Goal: Task Accomplishment & Management: Use online tool/utility

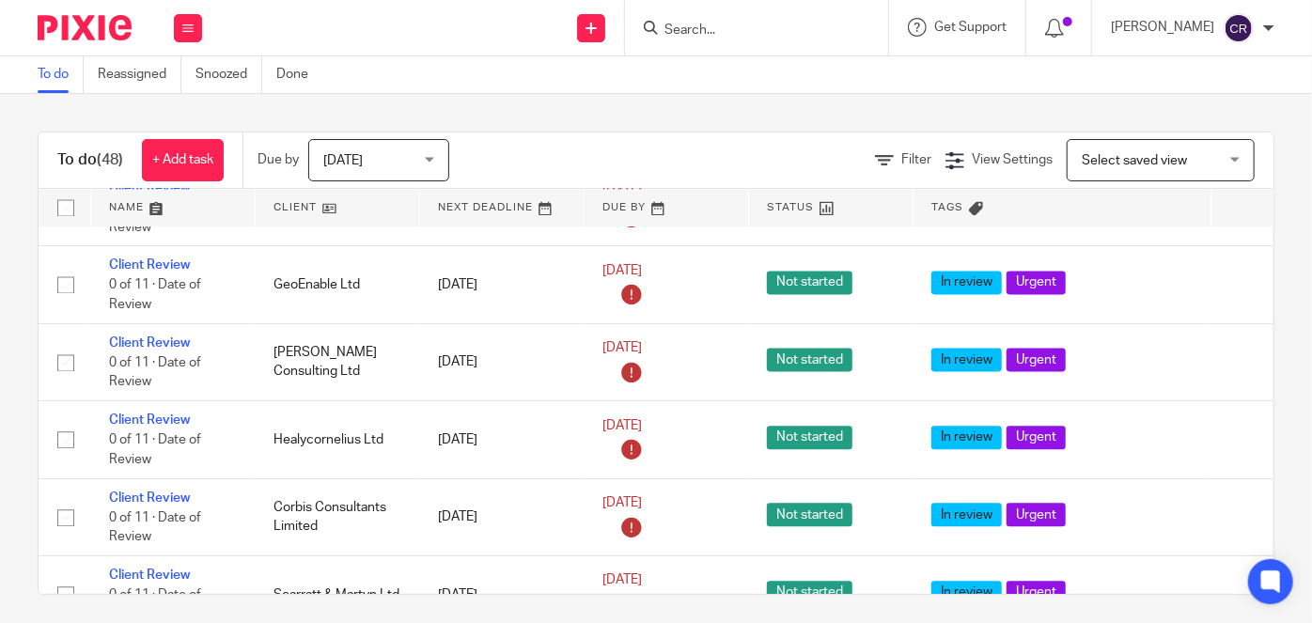
scroll to position [2057, 0]
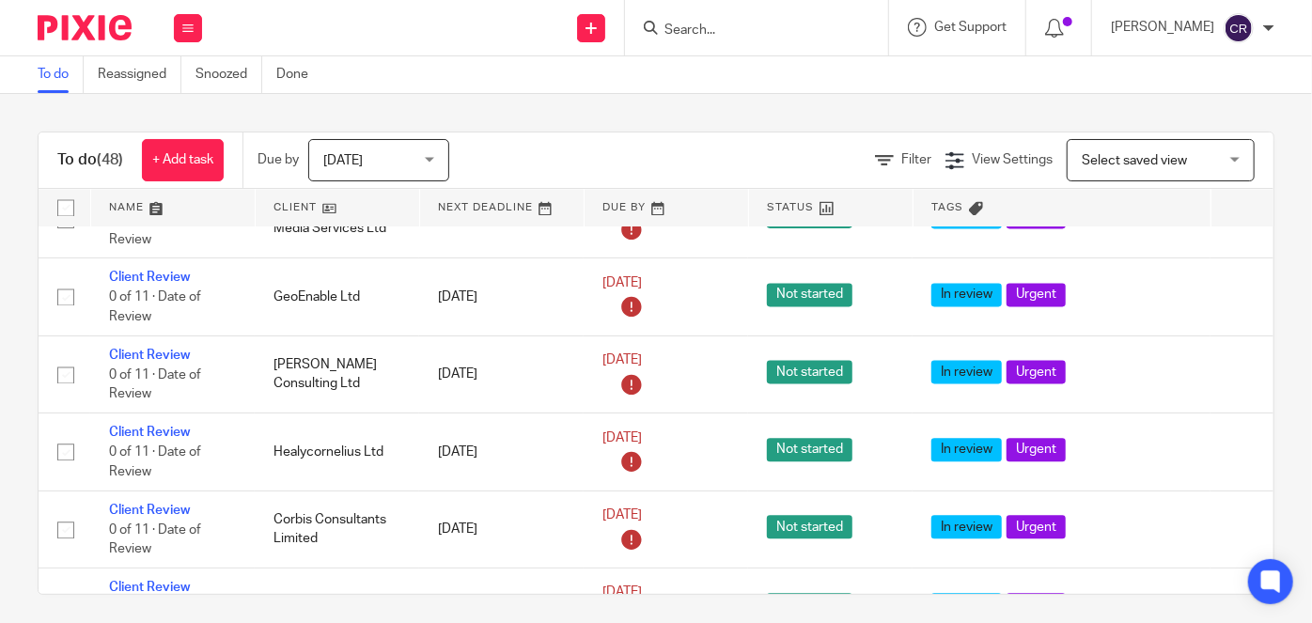
click at [787, 38] on div at bounding box center [756, 27] width 263 height 55
click at [737, 32] on input "Search" at bounding box center [746, 31] width 169 height 17
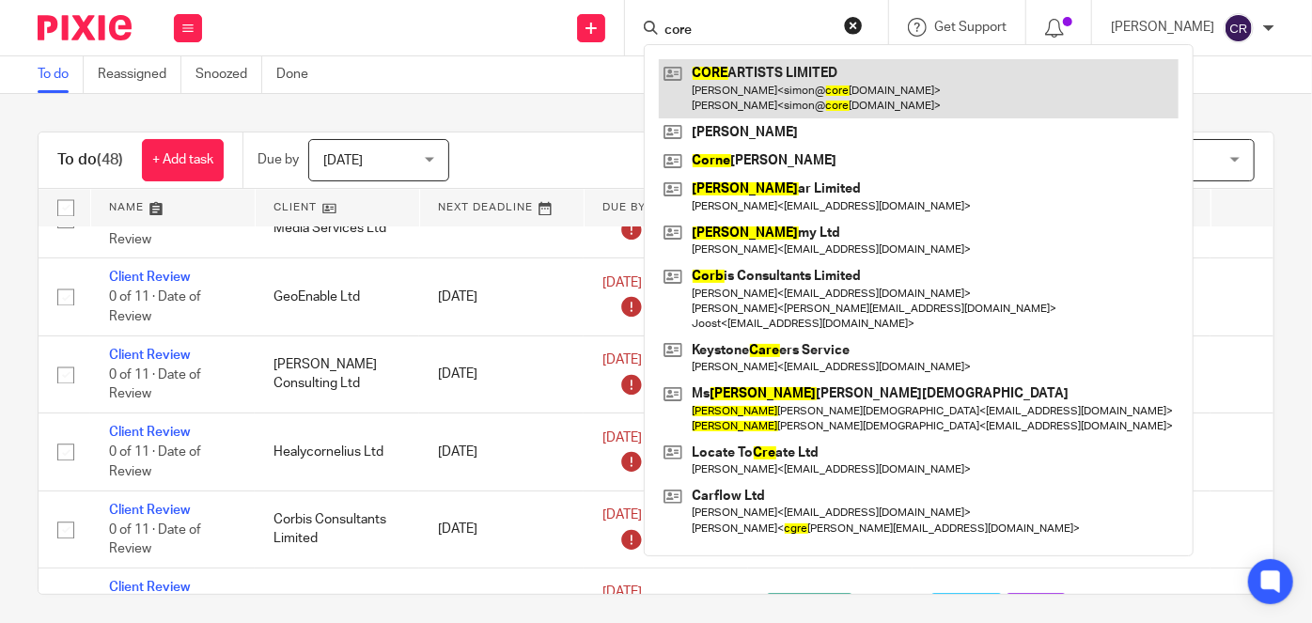
type input "core"
click at [764, 92] on link at bounding box center [919, 88] width 520 height 58
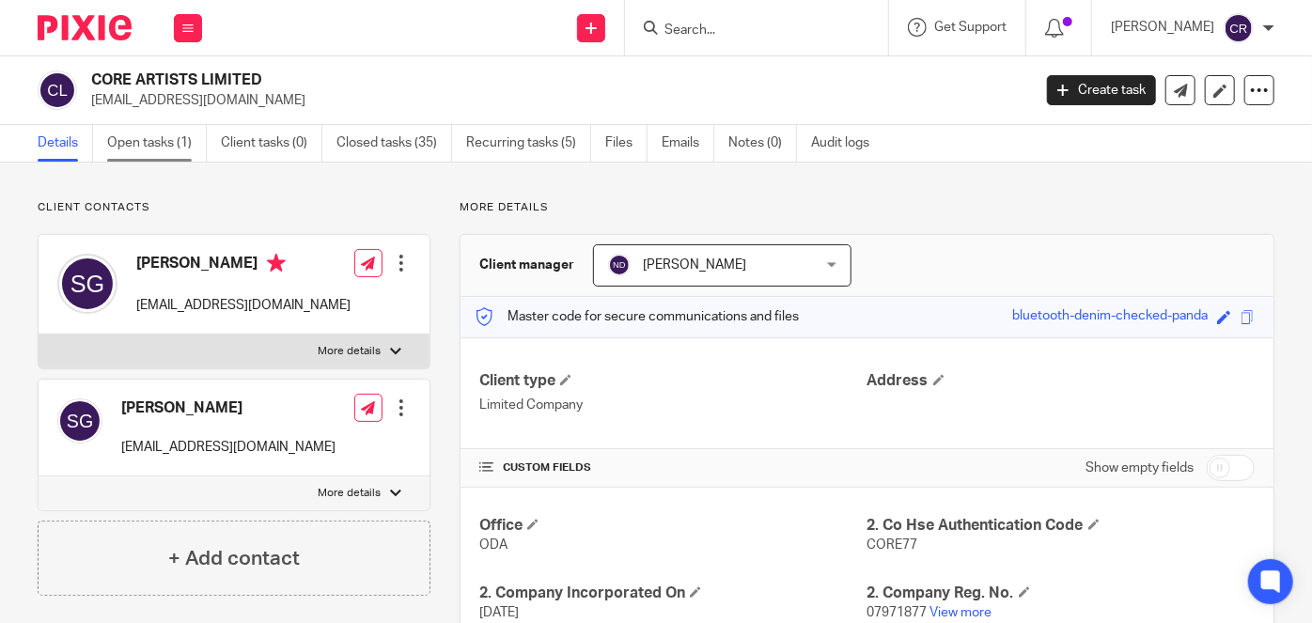
click at [178, 145] on link "Open tasks (1)" at bounding box center [157, 143] width 100 height 37
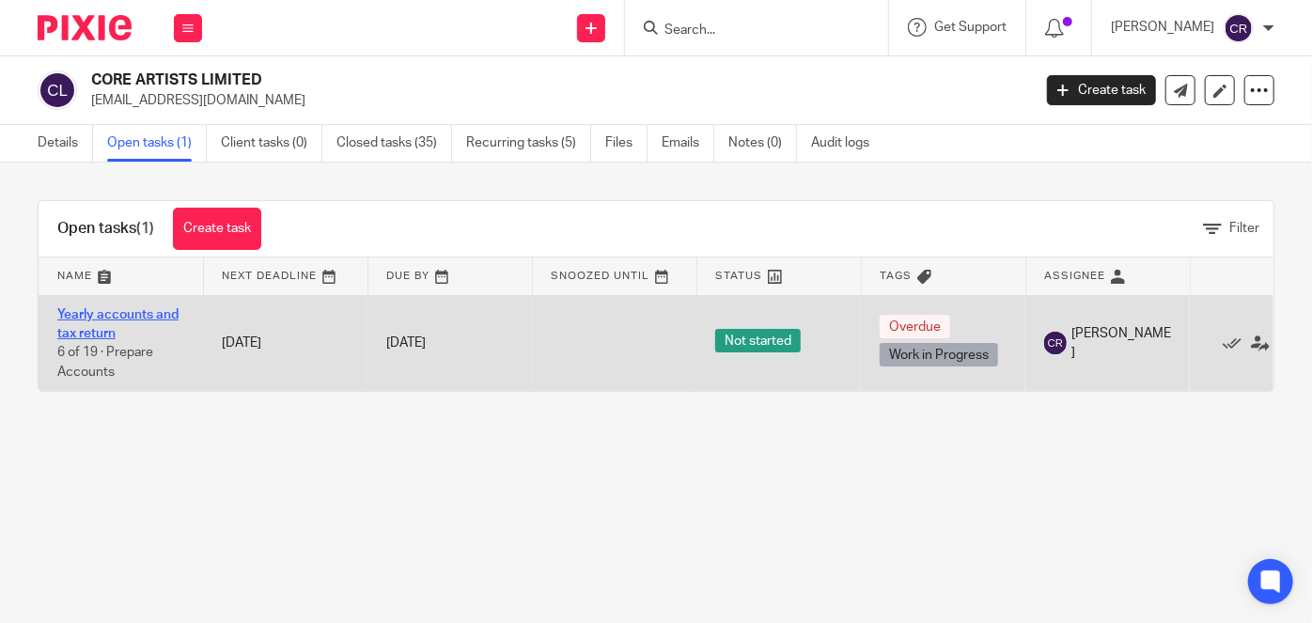
click at [122, 314] on link "Yearly accounts and tax return" at bounding box center [117, 324] width 121 height 32
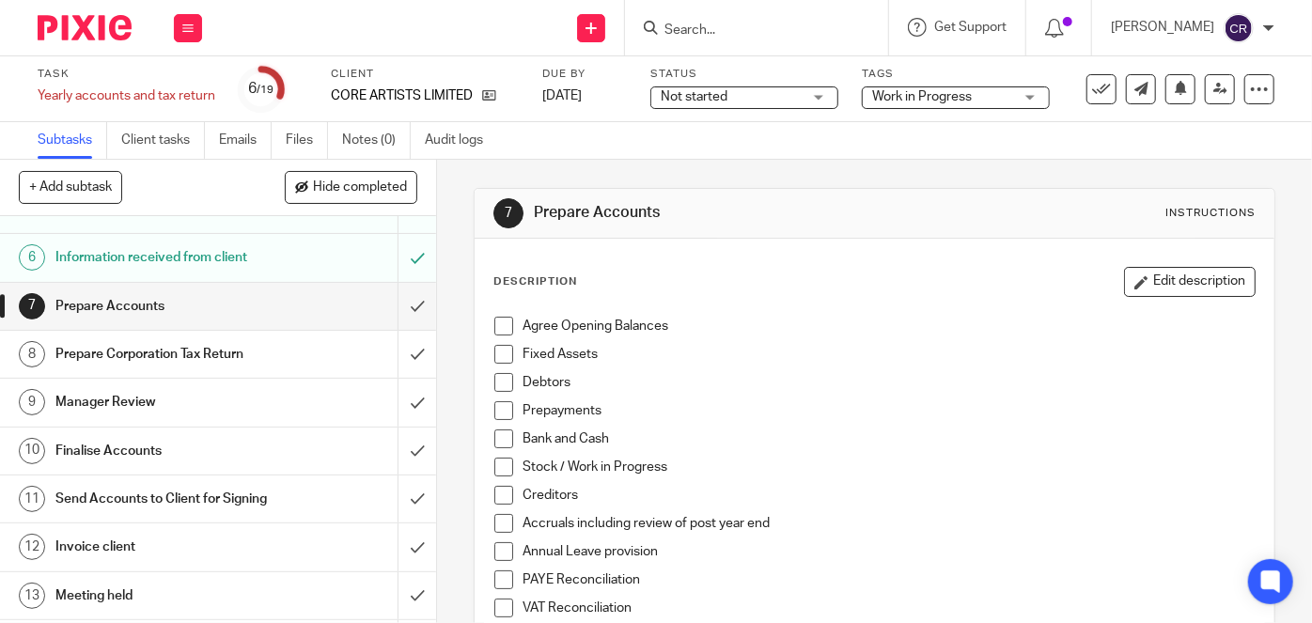
scroll to position [256, 0]
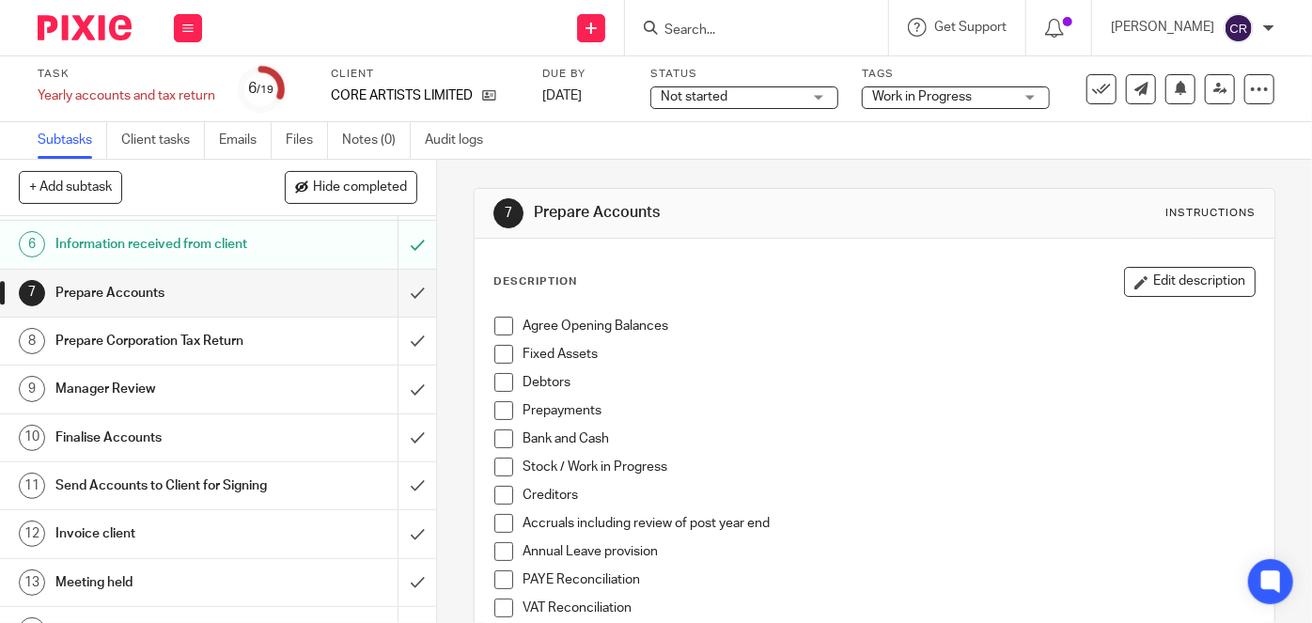
click at [494, 329] on span at bounding box center [503, 326] width 19 height 19
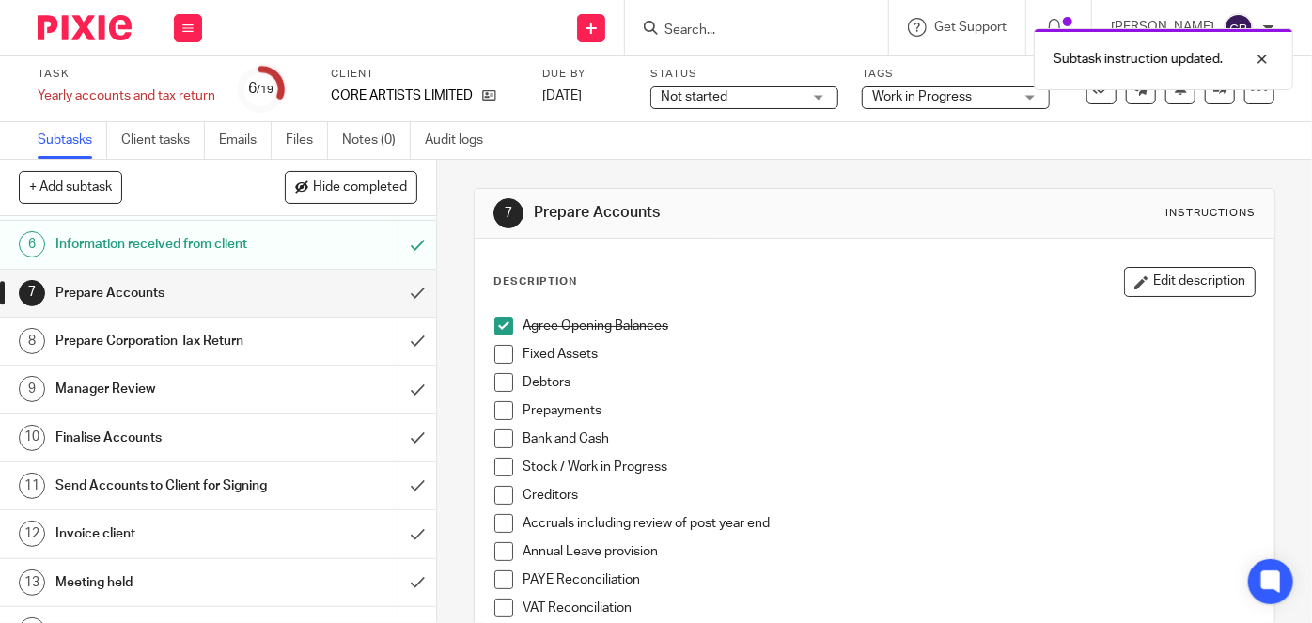
click at [494, 353] on span at bounding box center [503, 354] width 19 height 19
click at [494, 384] on span at bounding box center [503, 382] width 19 height 19
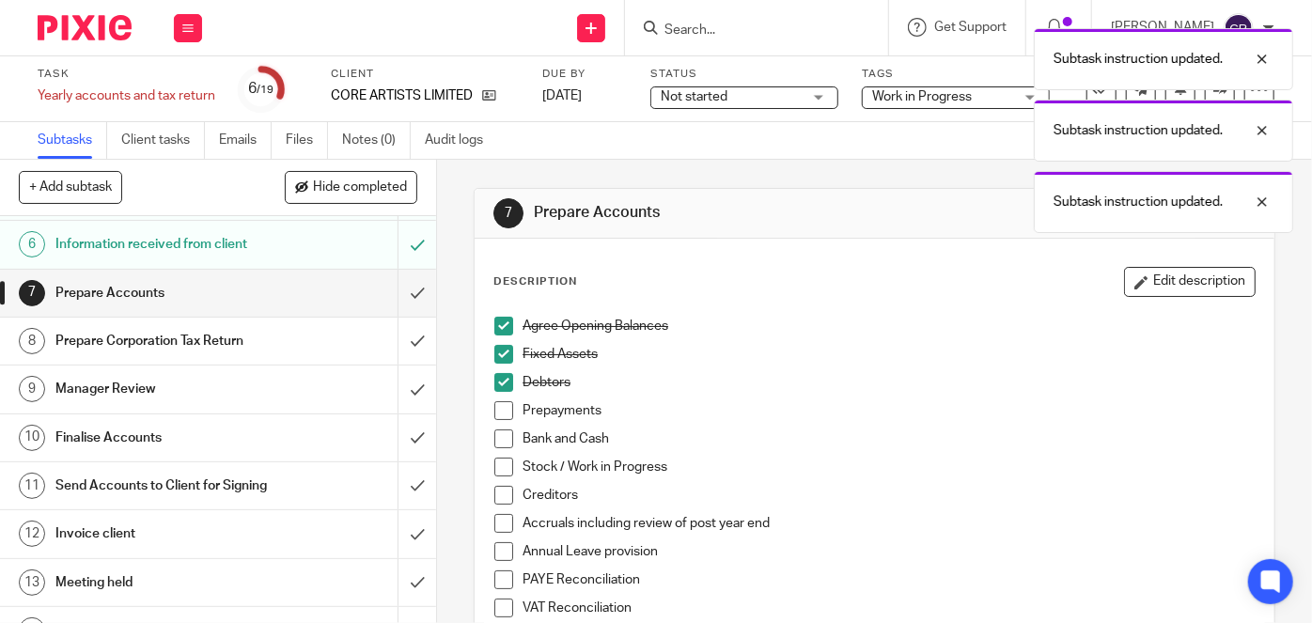
click at [494, 413] on span at bounding box center [503, 410] width 19 height 19
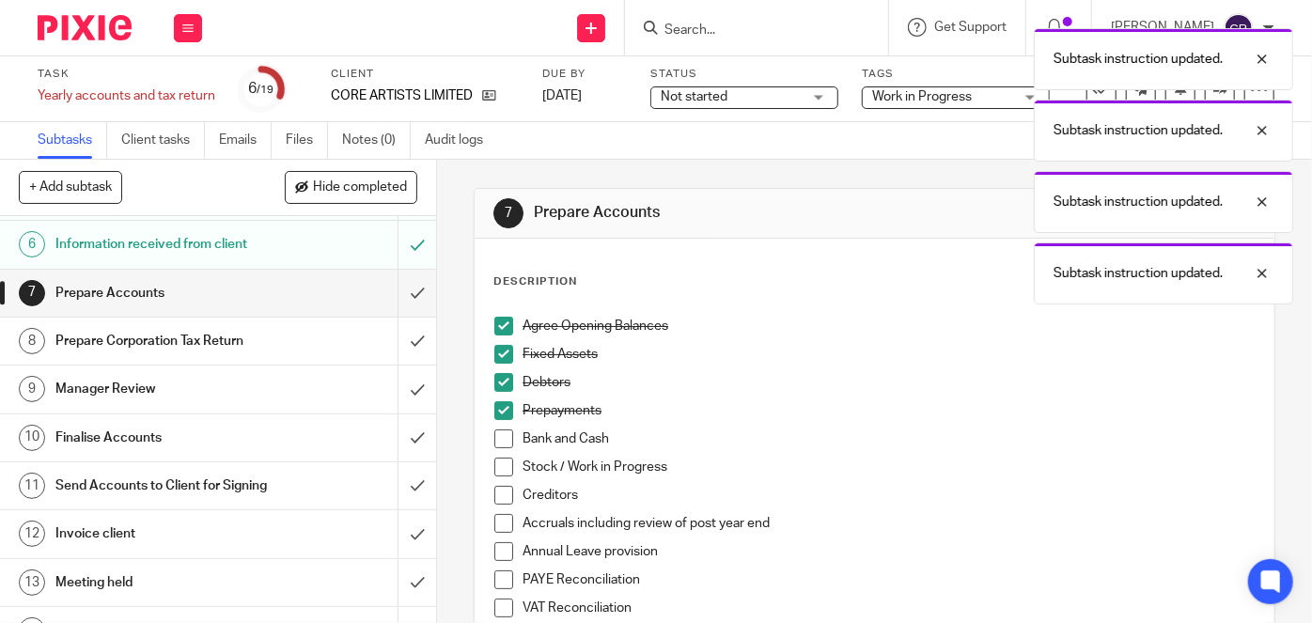
click at [494, 441] on span at bounding box center [503, 438] width 19 height 19
click at [494, 467] on span at bounding box center [503, 467] width 19 height 19
click at [499, 496] on span at bounding box center [503, 495] width 19 height 19
click at [499, 519] on span at bounding box center [503, 523] width 19 height 19
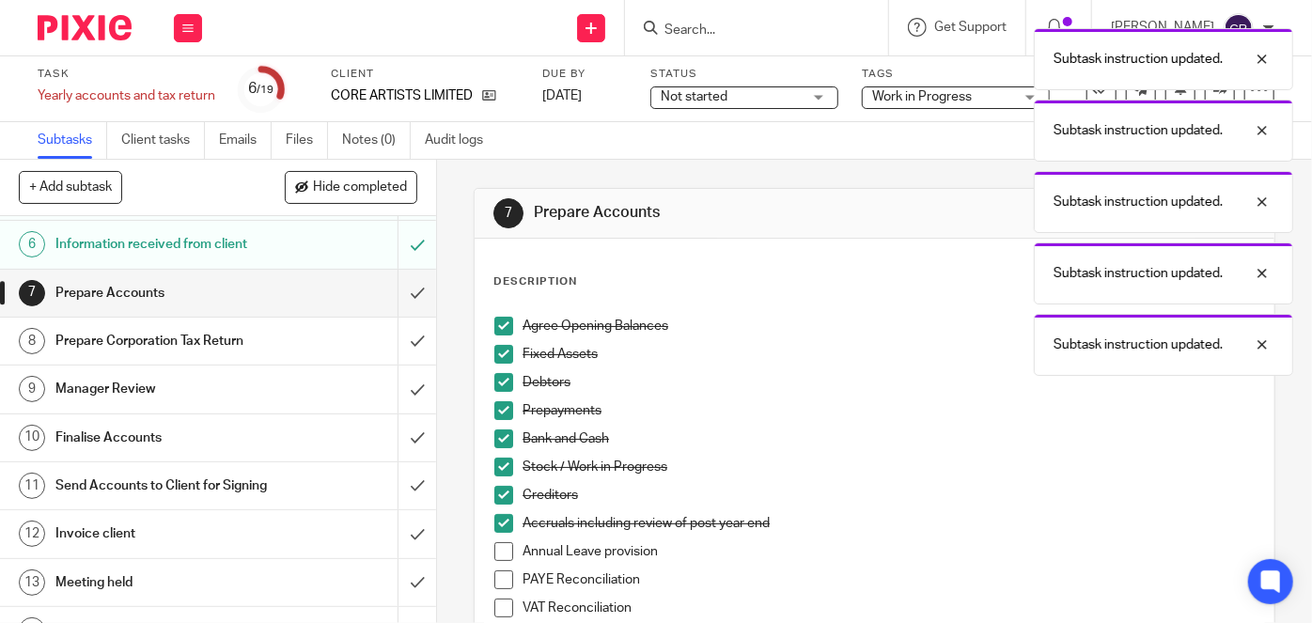
click at [501, 553] on span at bounding box center [503, 551] width 19 height 19
click at [499, 579] on span at bounding box center [503, 579] width 19 height 19
click at [496, 605] on span at bounding box center [503, 608] width 19 height 19
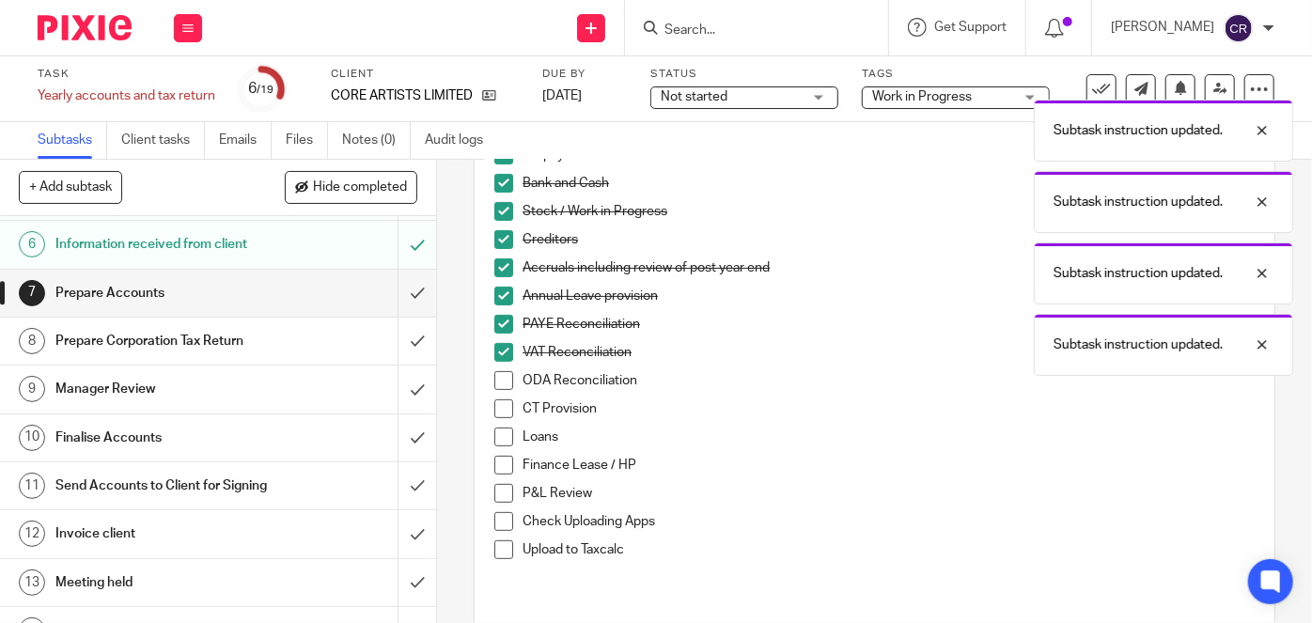
click at [497, 377] on span at bounding box center [503, 380] width 19 height 19
click at [496, 400] on span at bounding box center [503, 408] width 19 height 19
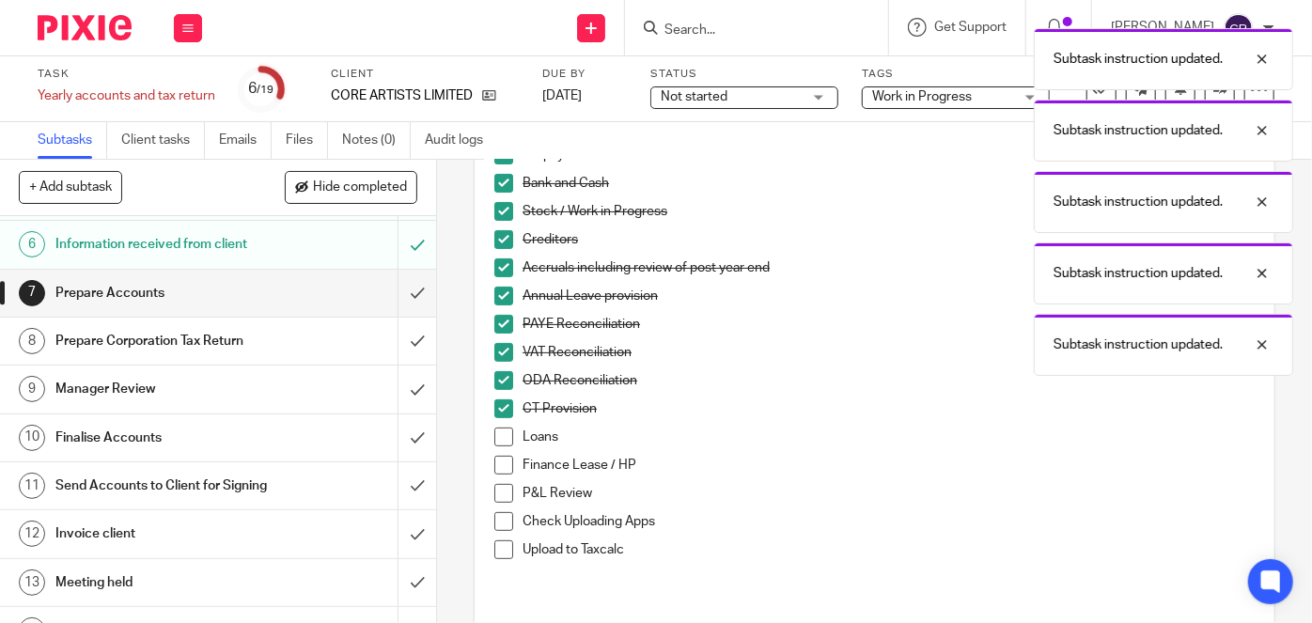
click at [498, 456] on span at bounding box center [503, 465] width 19 height 19
click at [501, 441] on span at bounding box center [503, 437] width 19 height 19
click at [504, 489] on span at bounding box center [503, 493] width 19 height 19
click at [495, 519] on span at bounding box center [503, 521] width 19 height 19
click at [499, 553] on span at bounding box center [503, 549] width 19 height 19
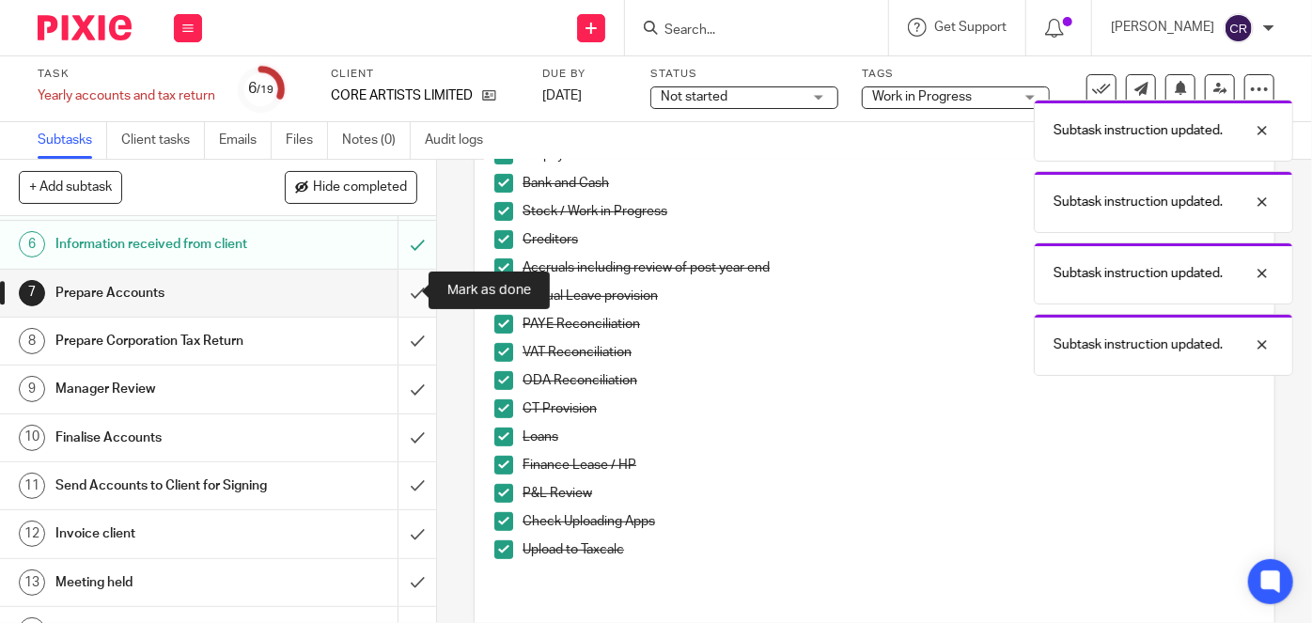
click at [411, 298] on input "submit" at bounding box center [218, 293] width 436 height 47
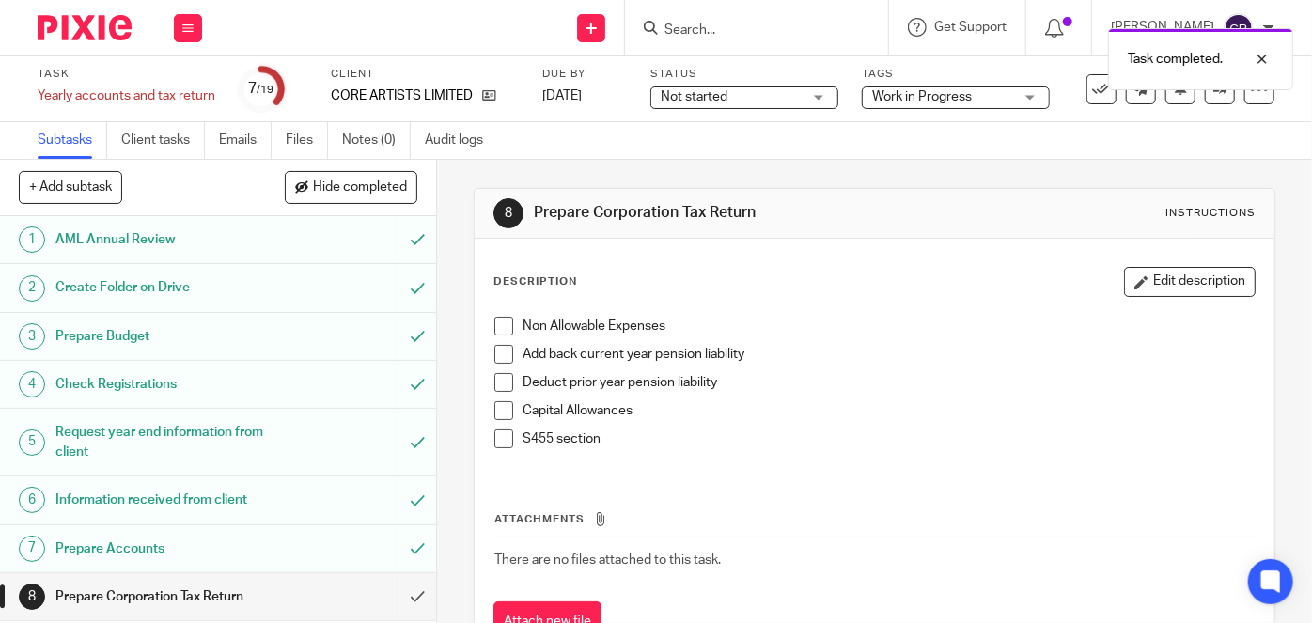
click at [504, 321] on span at bounding box center [503, 326] width 19 height 19
click at [499, 361] on span at bounding box center [503, 354] width 19 height 19
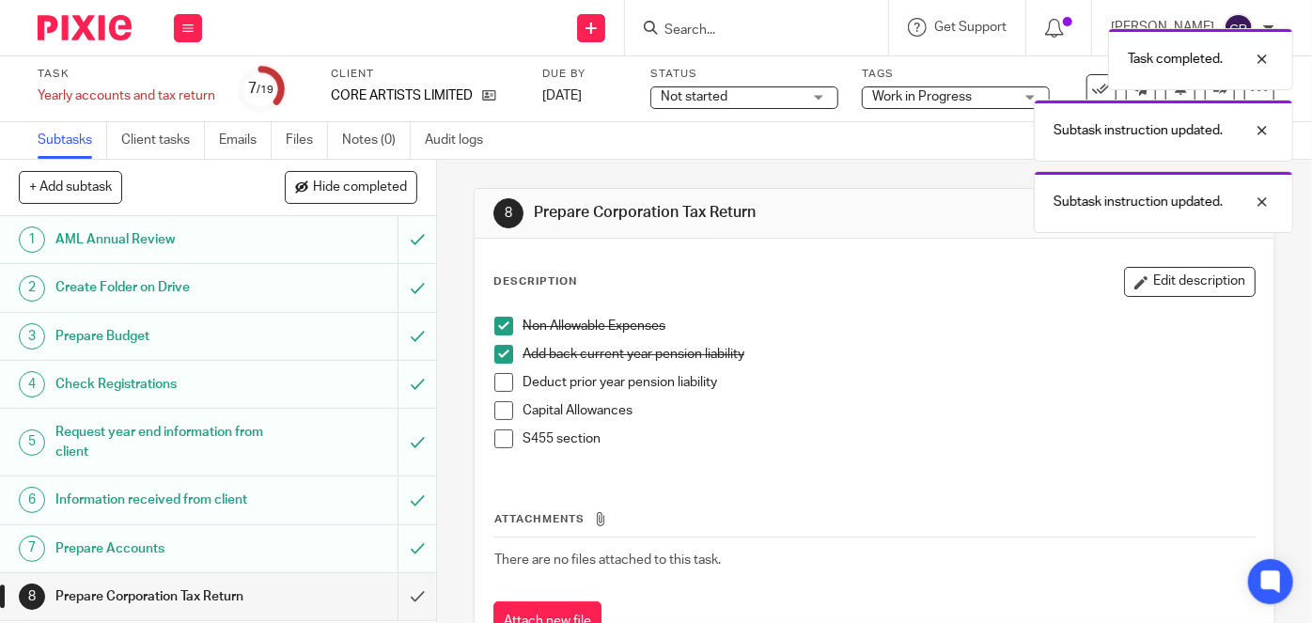
click at [501, 387] on span at bounding box center [503, 382] width 19 height 19
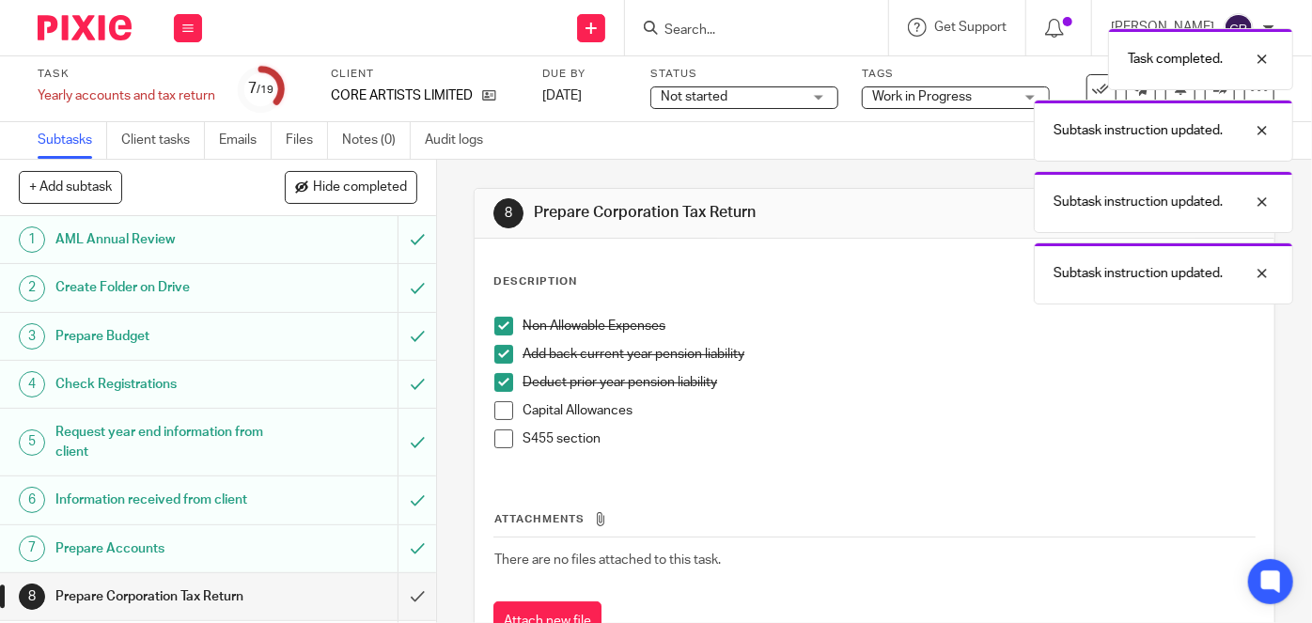
click at [500, 421] on li "Capital Allowances" at bounding box center [874, 415] width 760 height 28
click at [498, 441] on span at bounding box center [503, 438] width 19 height 19
click at [498, 409] on span at bounding box center [503, 410] width 19 height 19
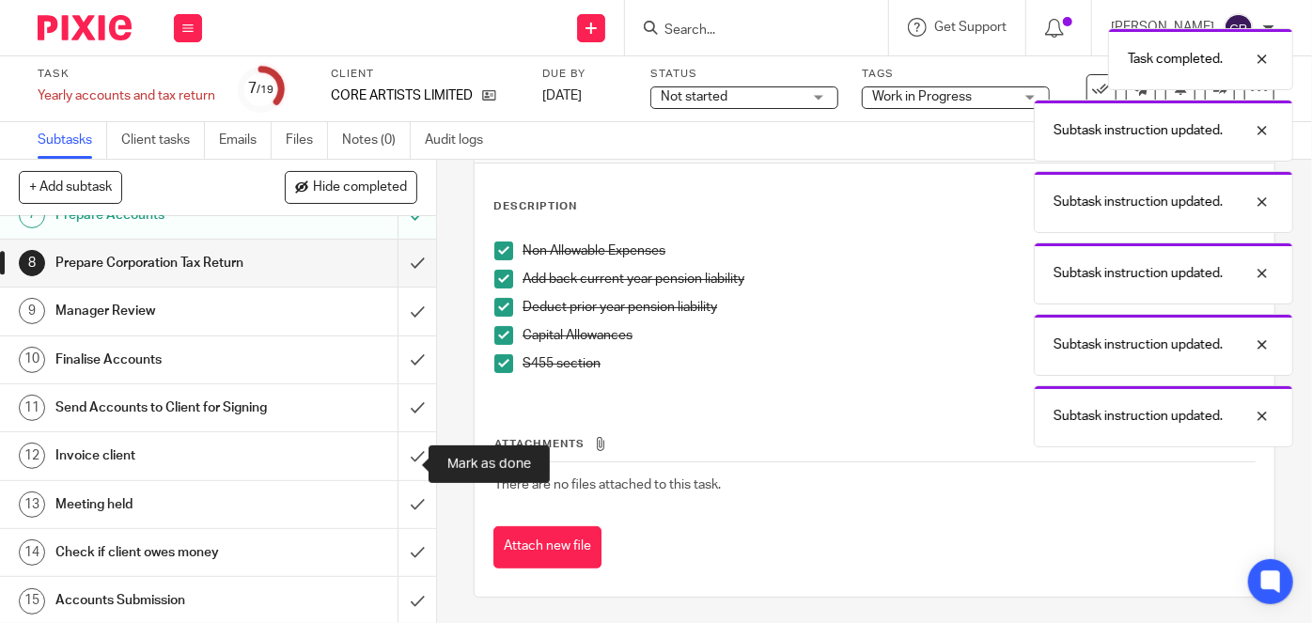
scroll to position [341, 0]
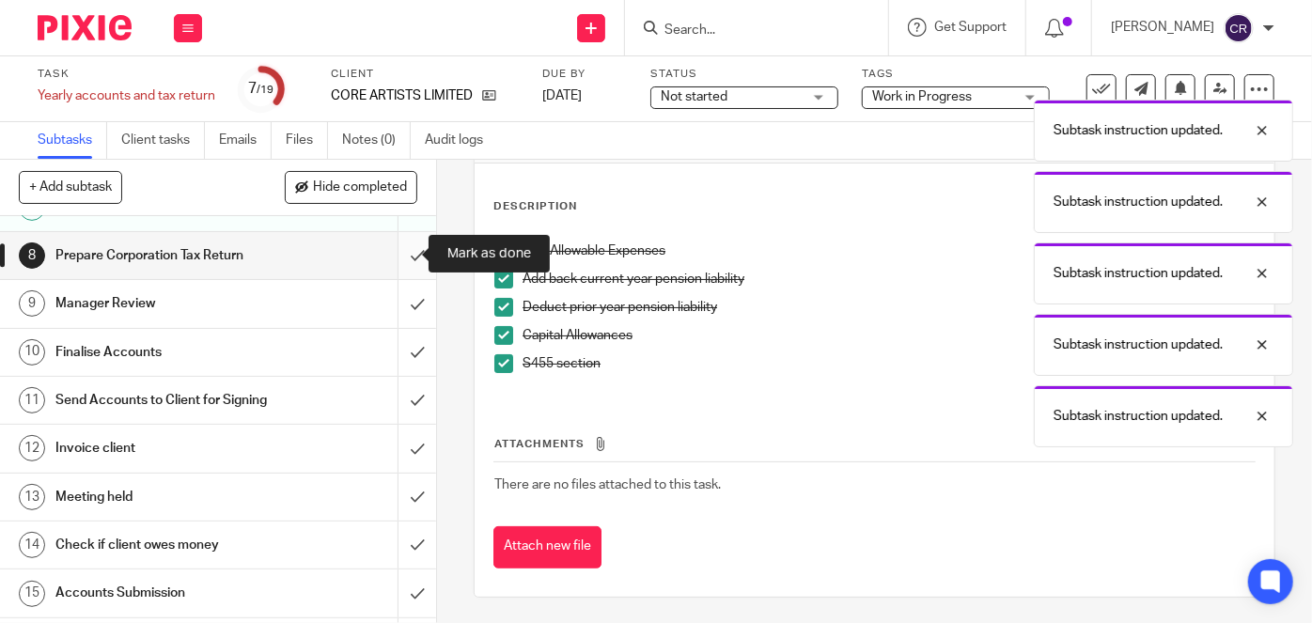
click at [407, 260] on input "submit" at bounding box center [218, 255] width 436 height 47
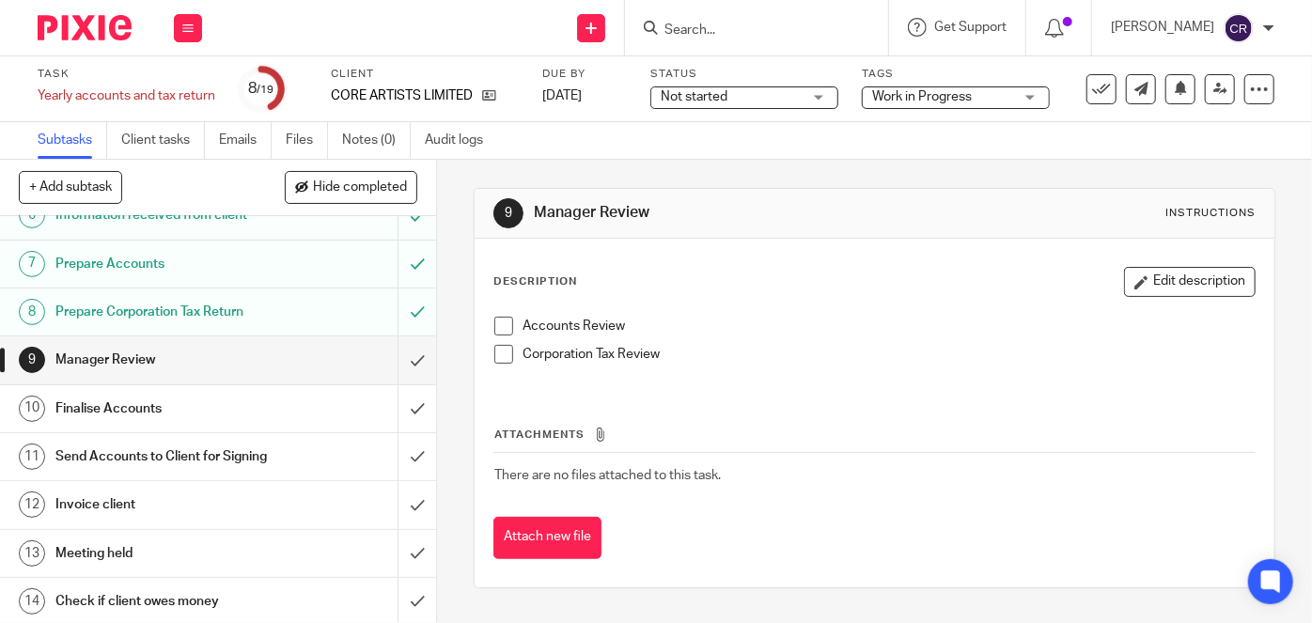
scroll to position [256, 0]
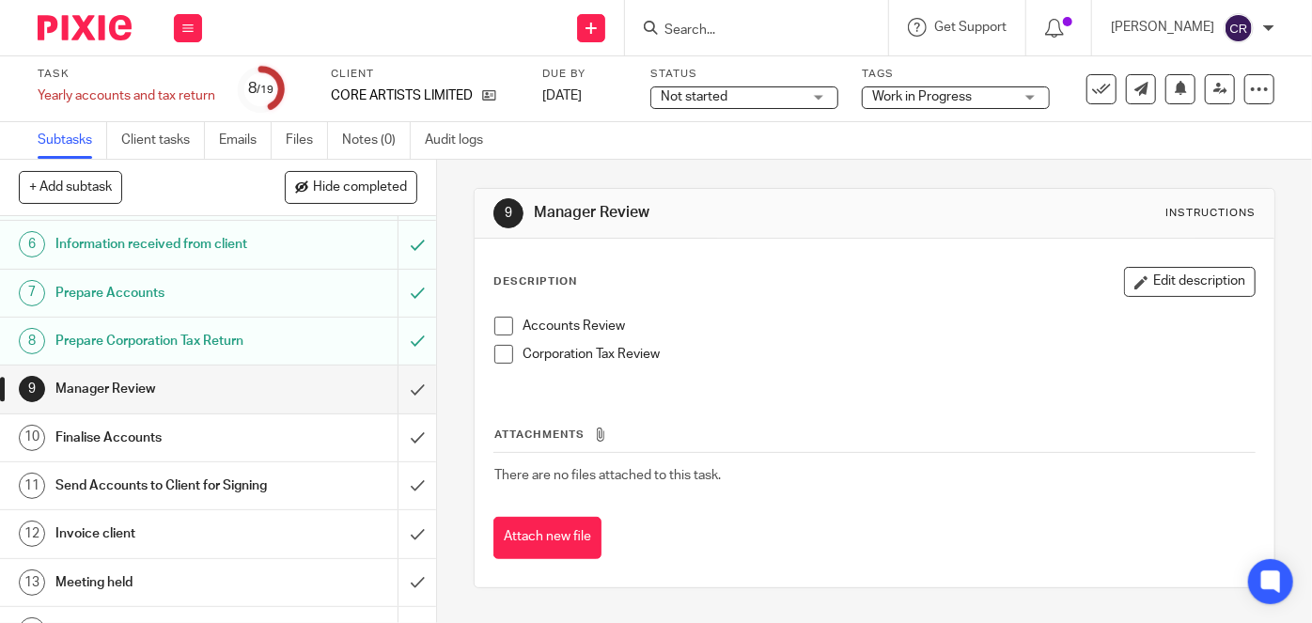
click at [245, 348] on h1 "Prepare Corporation Tax Return" at bounding box center [163, 341] width 216 height 28
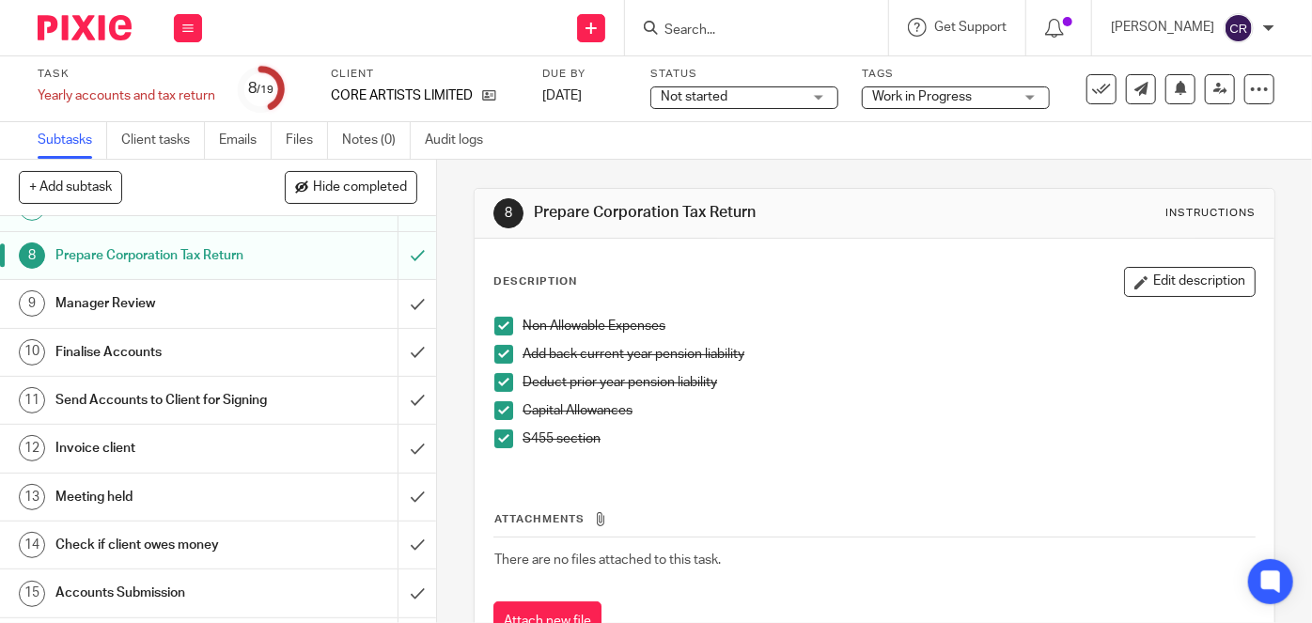
scroll to position [427, 0]
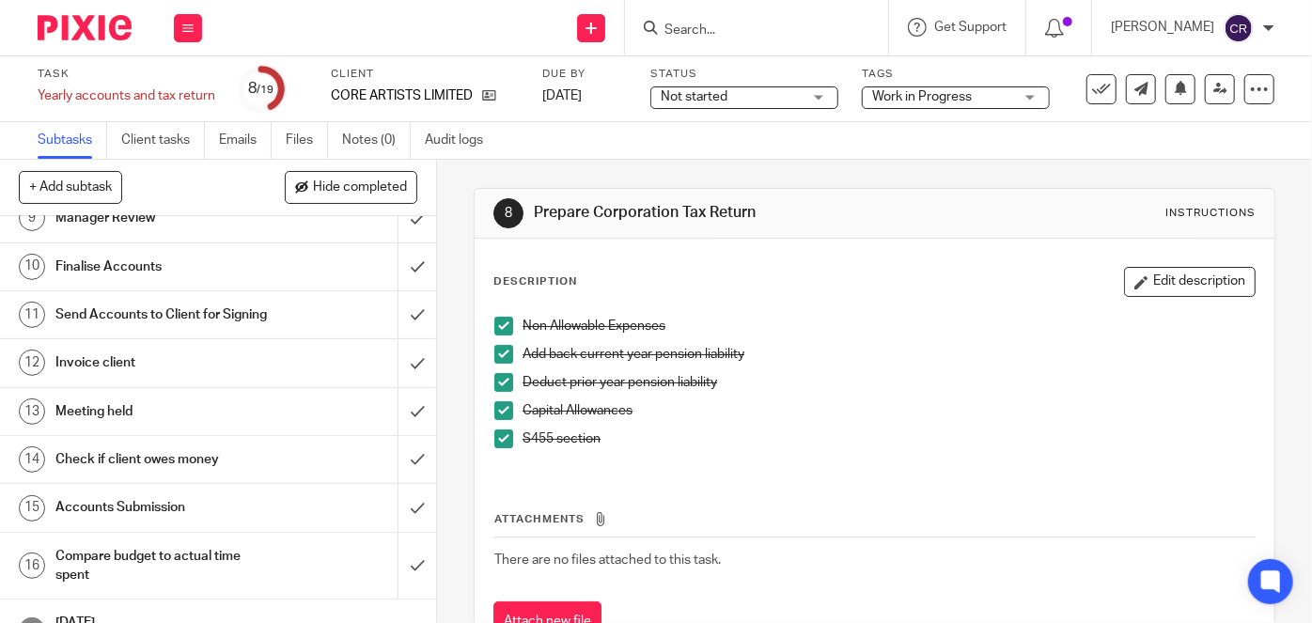
click at [1218, 443] on p "S455 section" at bounding box center [888, 438] width 732 height 19
